Goal: Information Seeking & Learning: Obtain resource

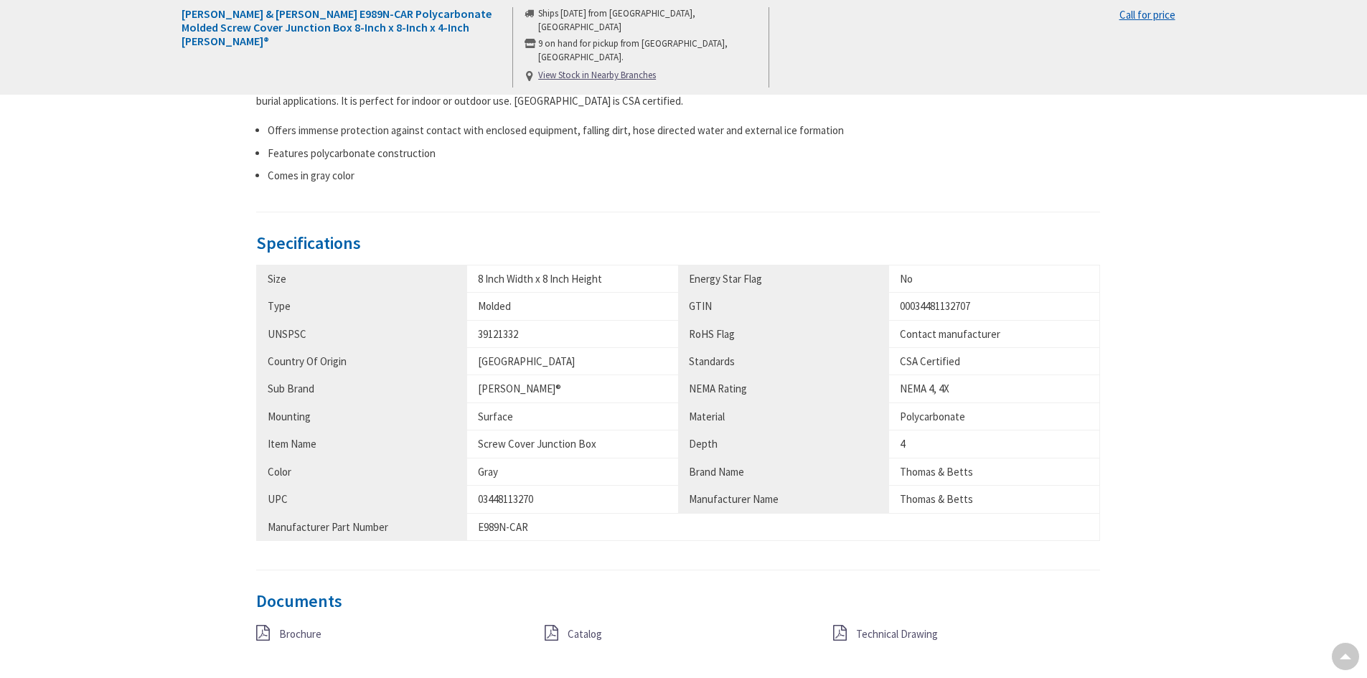
scroll to position [789, 0]
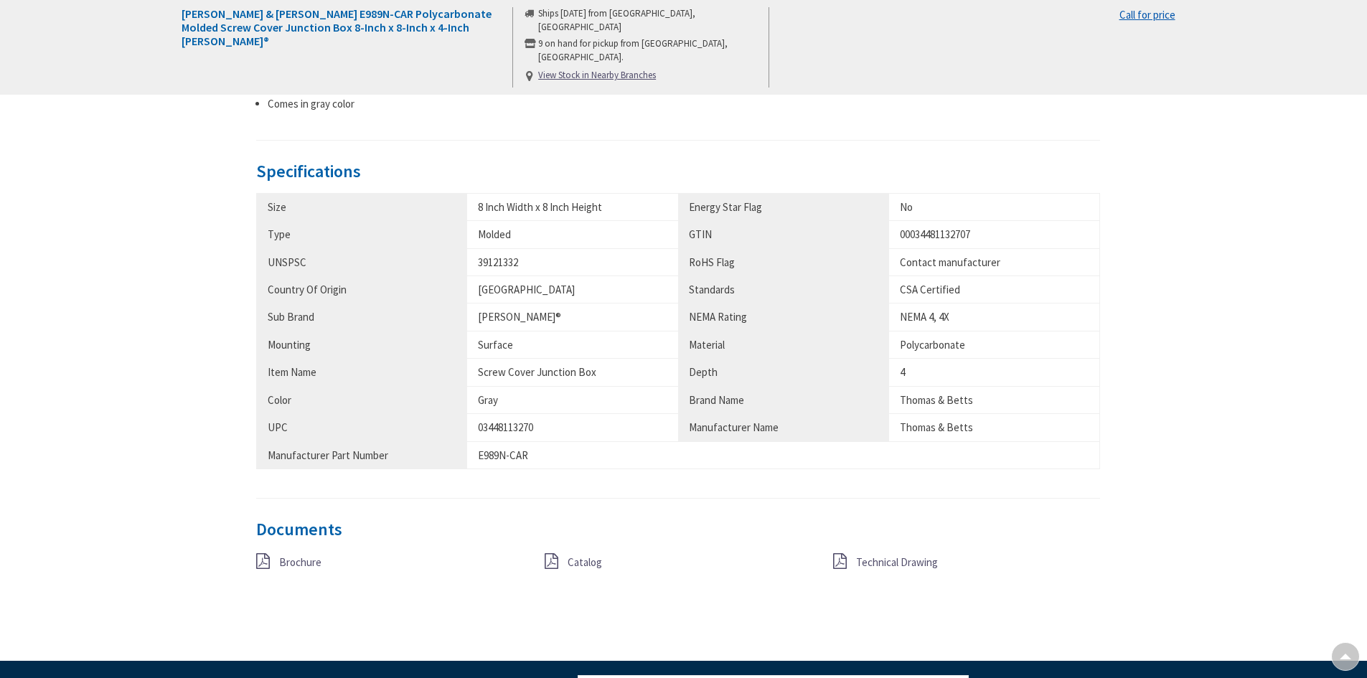
click at [863, 562] on span "Technical Drawing" at bounding box center [897, 562] width 82 height 14
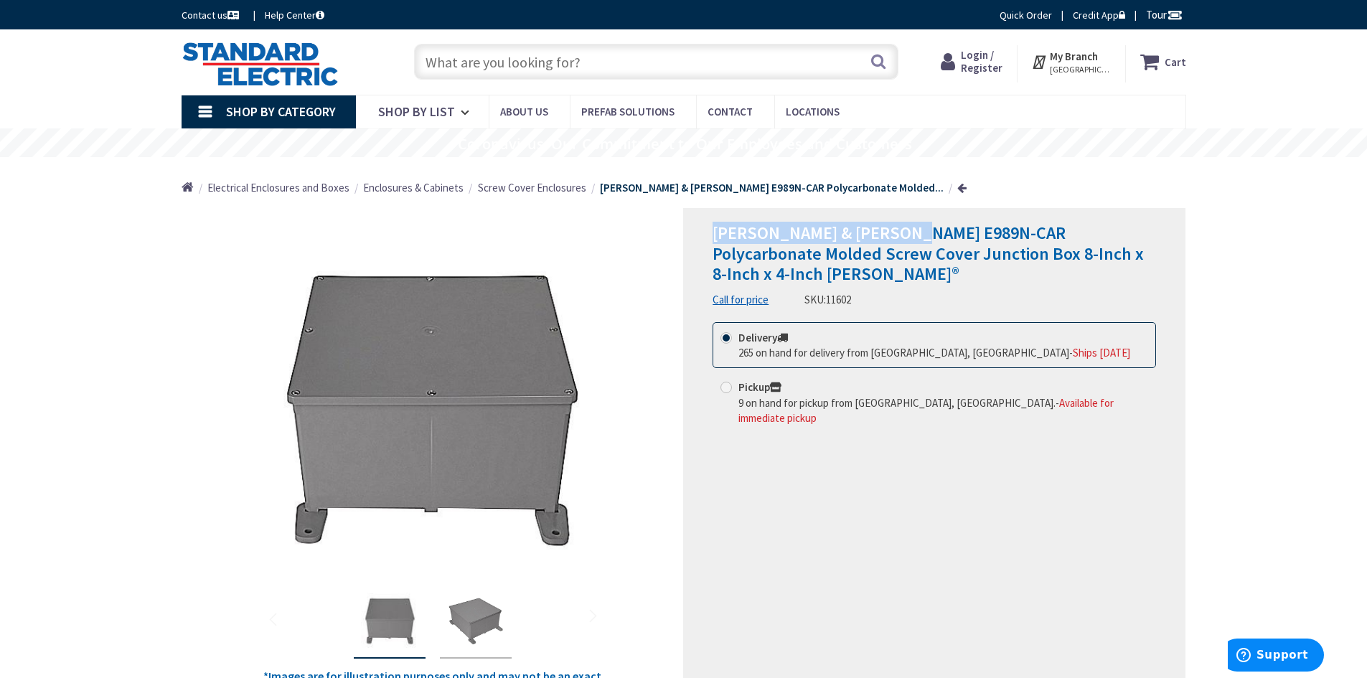
drag, startPoint x: 895, startPoint y: 232, endPoint x: 715, endPoint y: 230, distance: 180.8
click at [715, 230] on span "[PERSON_NAME] & [PERSON_NAME] E989N-CAR Polycarbonate Molded Screw Cover Juncti…" at bounding box center [927, 254] width 431 height 64
copy span "[PERSON_NAME] & [PERSON_NAME] E989N-CAR"
